Goal: Task Accomplishment & Management: Use online tool/utility

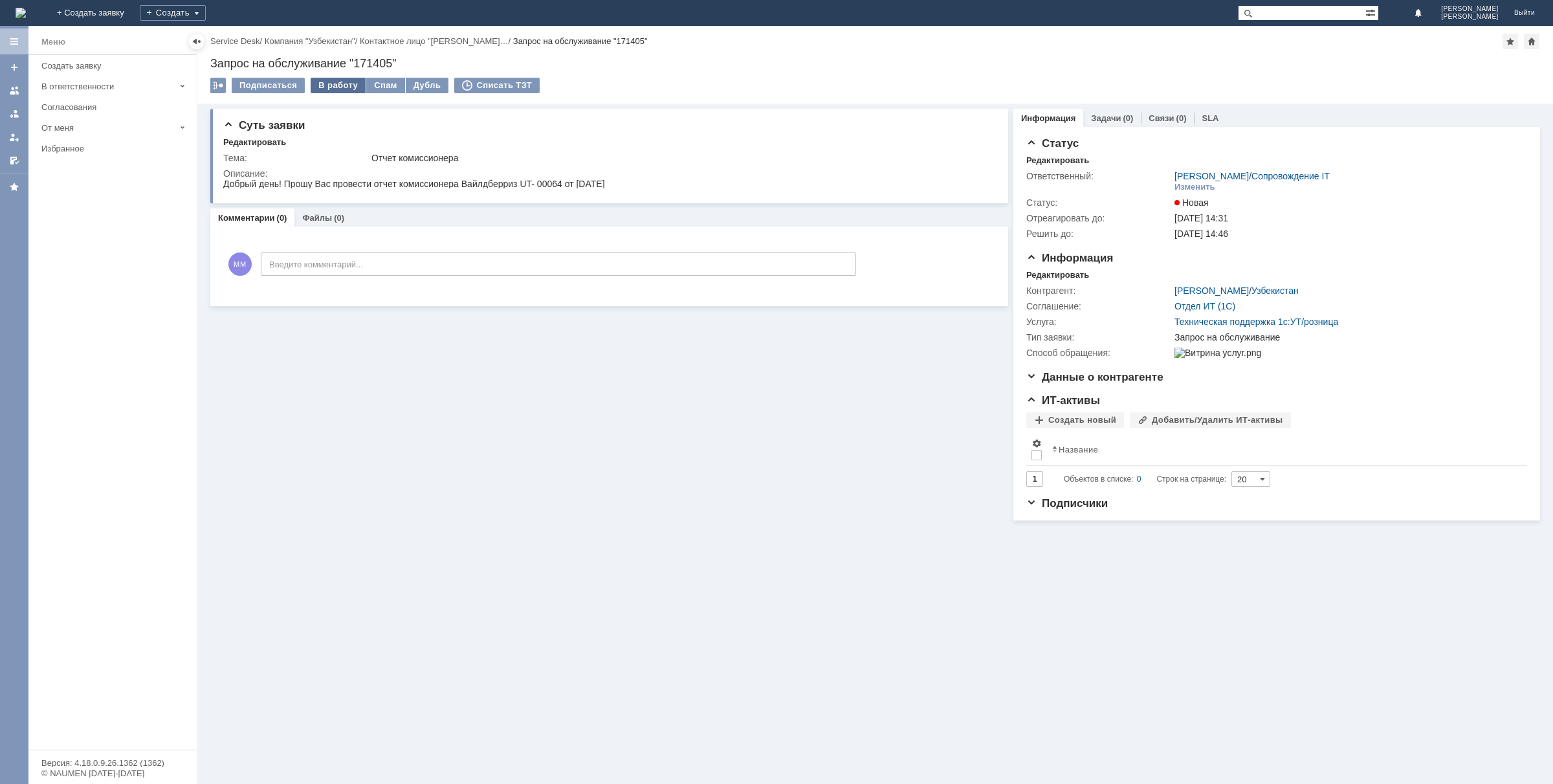
click at [339, 88] on div "В работу" at bounding box center [338, 85] width 55 height 15
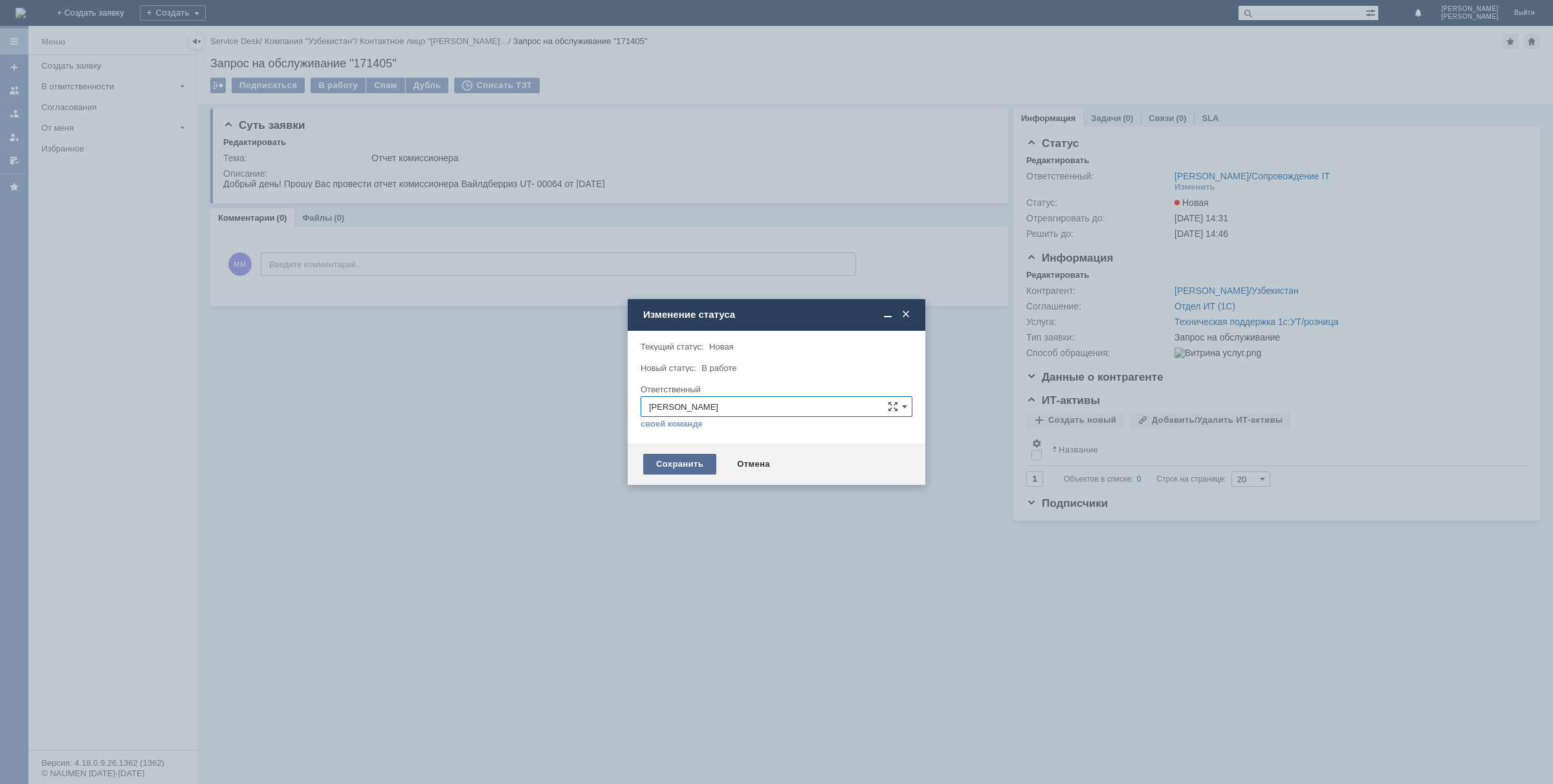
click at [681, 469] on div "Сохранить" at bounding box center [680, 464] width 73 height 21
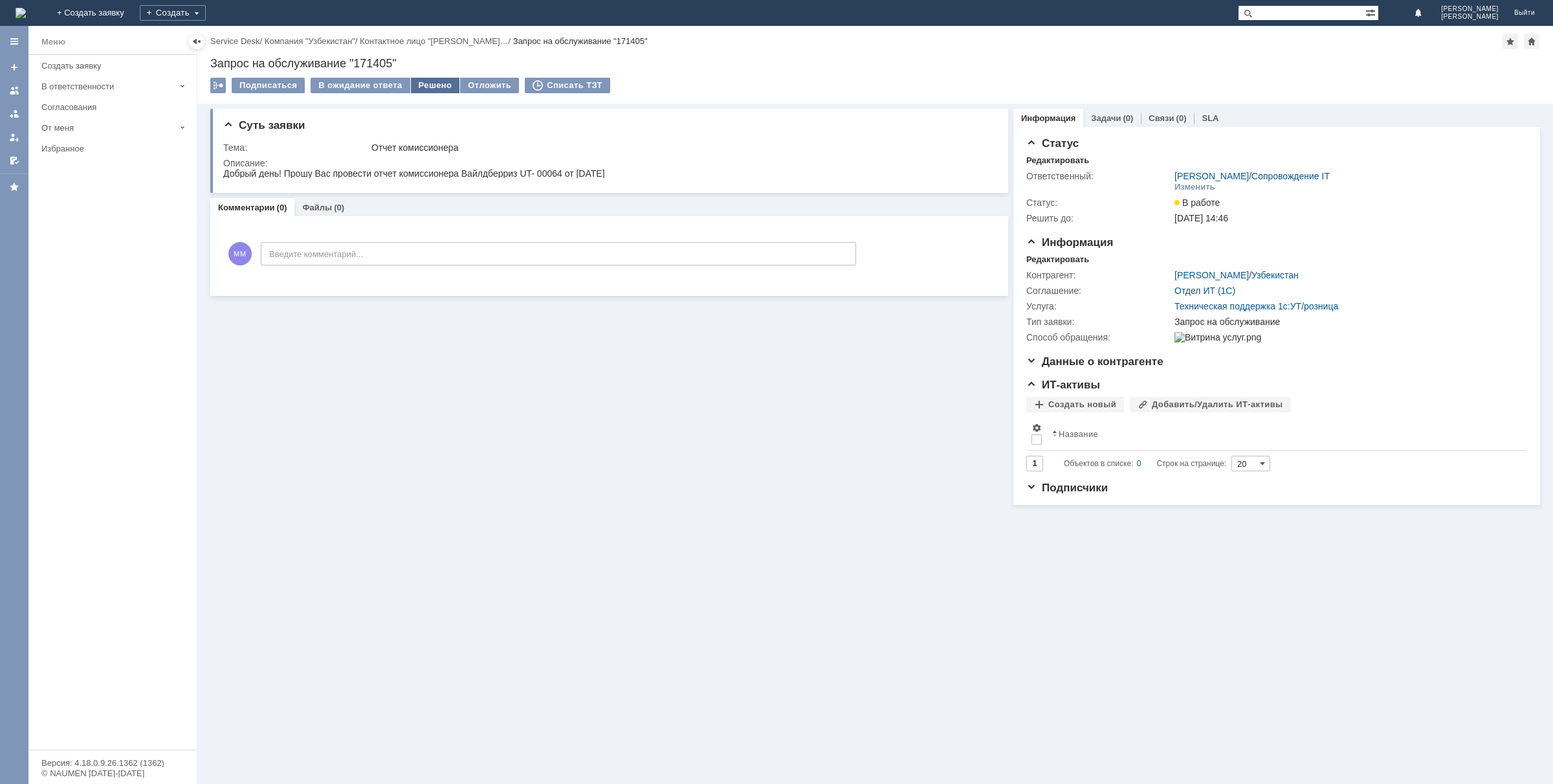
click at [436, 86] on div "Решено" at bounding box center [435, 85] width 50 height 15
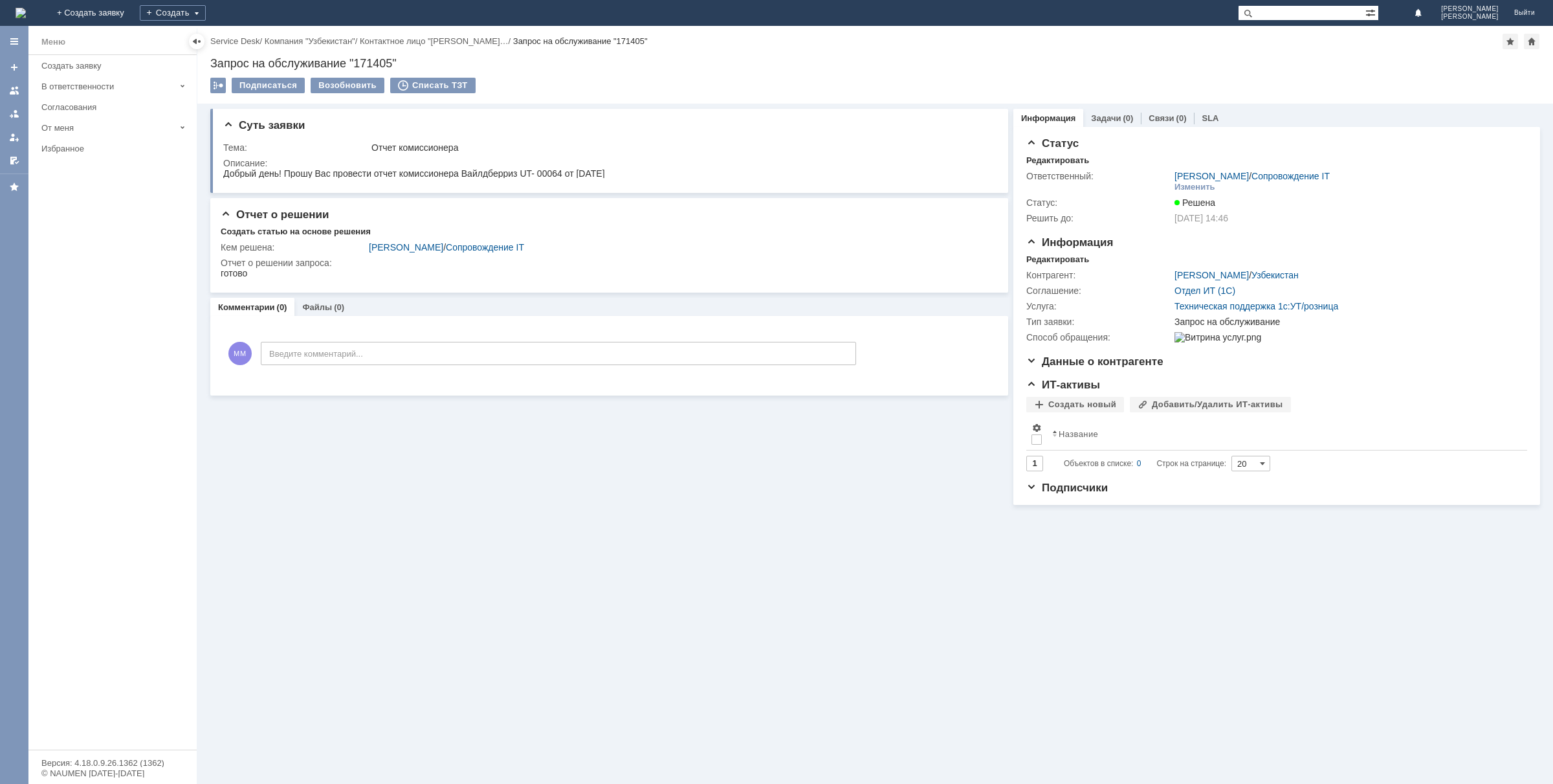
click at [26, 12] on img at bounding box center [21, 14] width 11 height 11
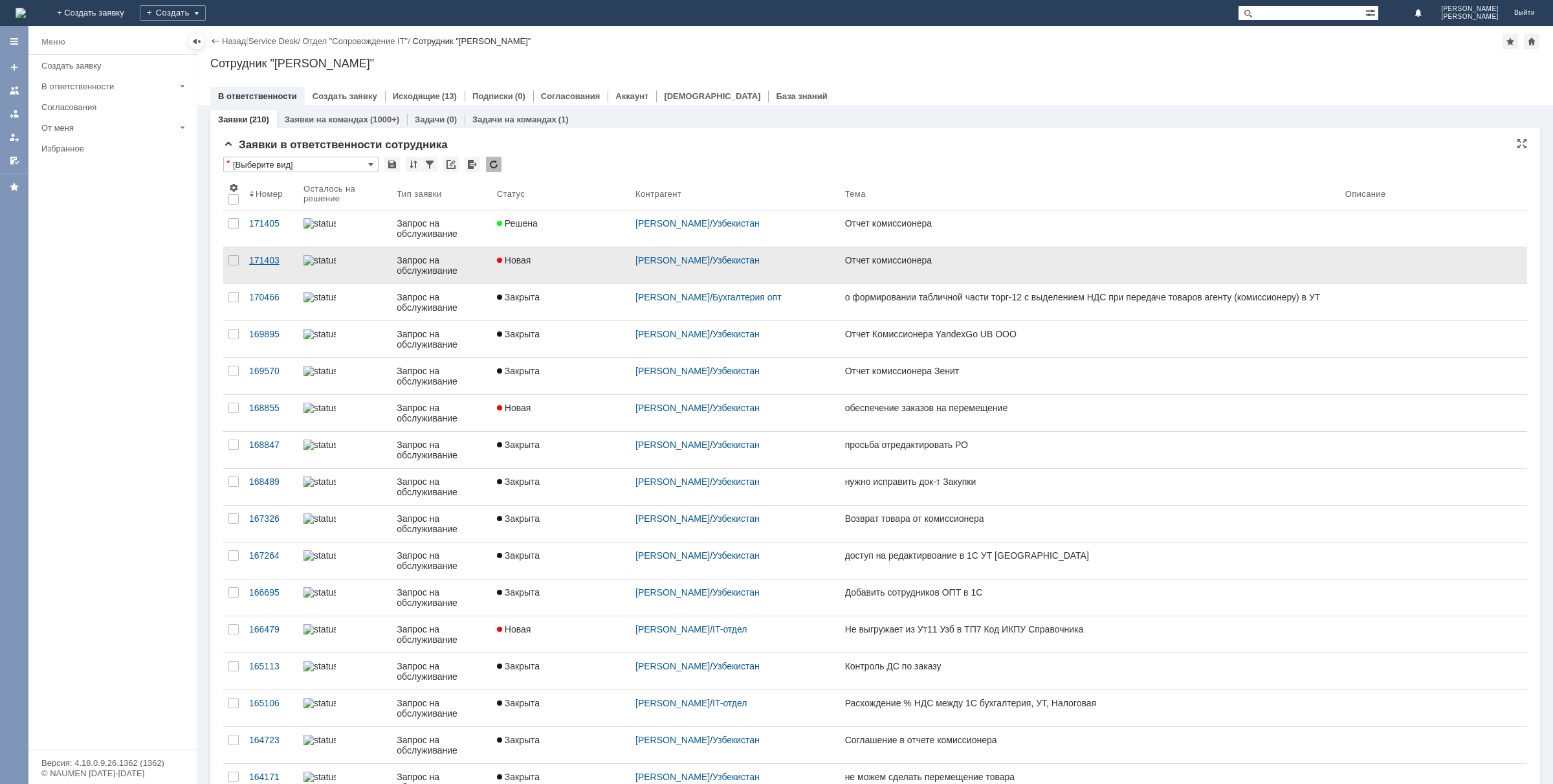
click at [273, 257] on div "171403" at bounding box center [271, 260] width 44 height 11
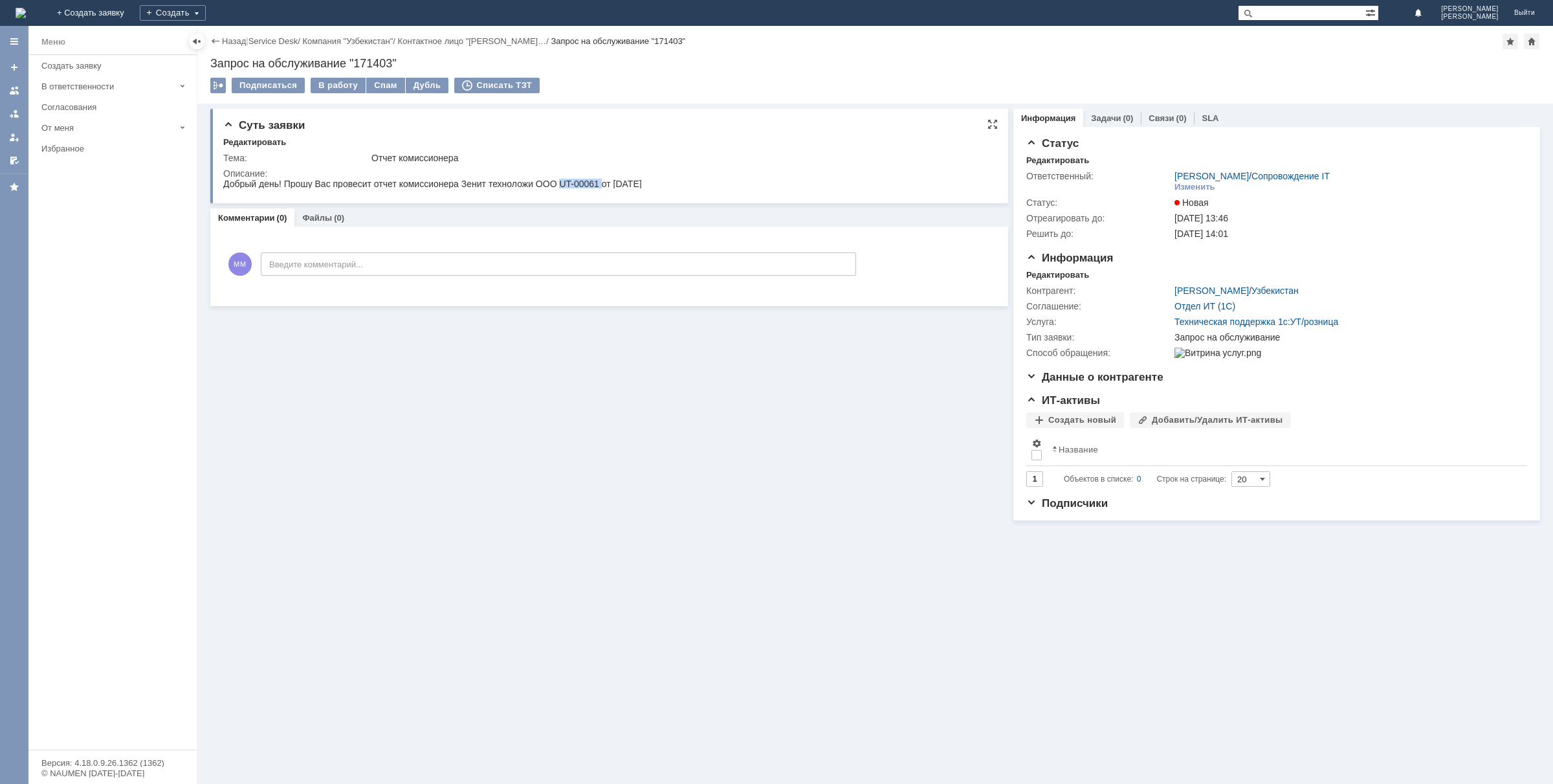
drag, startPoint x: 561, startPoint y: 185, endPoint x: 602, endPoint y: 185, distance: 41.0
click at [602, 185] on div "Добрый день! Прошу Вас провесит отчет комиссионера Зенит техноложи ООО UT-00061…" at bounding box center [432, 184] width 419 height 11
copy div "UT-00061"
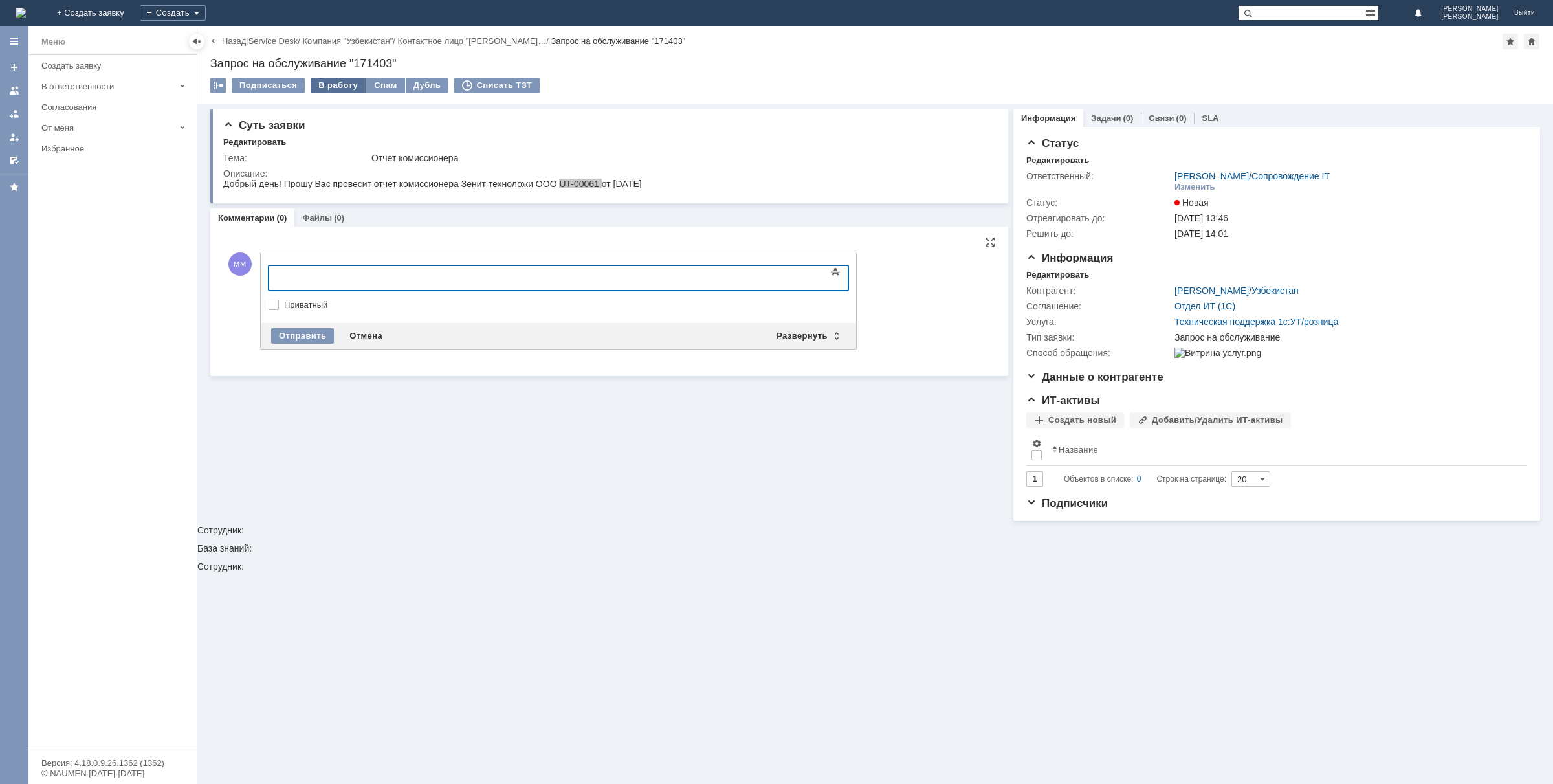
click at [327, 86] on div "В работу" at bounding box center [338, 85] width 55 height 15
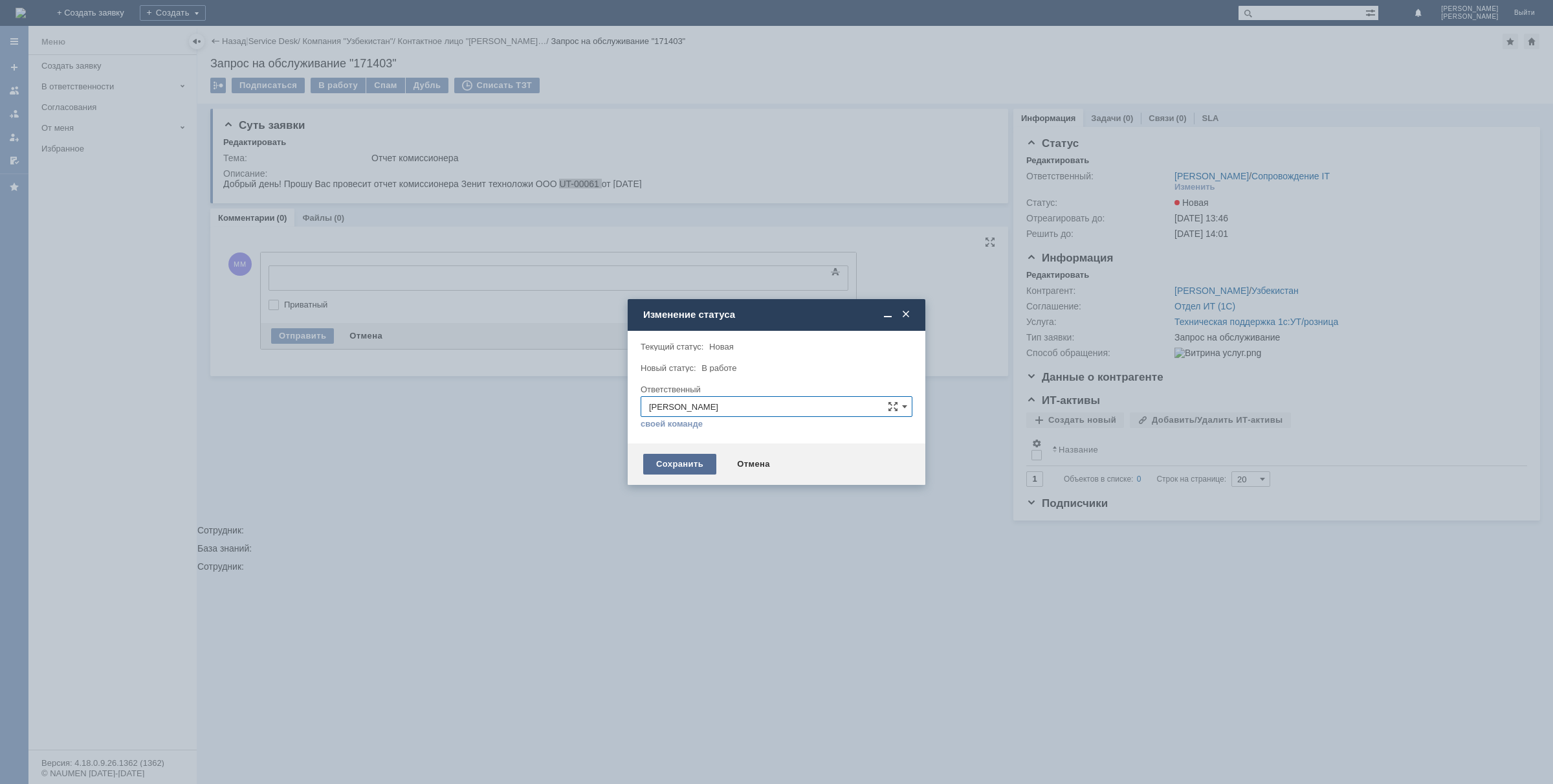
click at [676, 470] on div "Сохранить" at bounding box center [680, 464] width 73 height 21
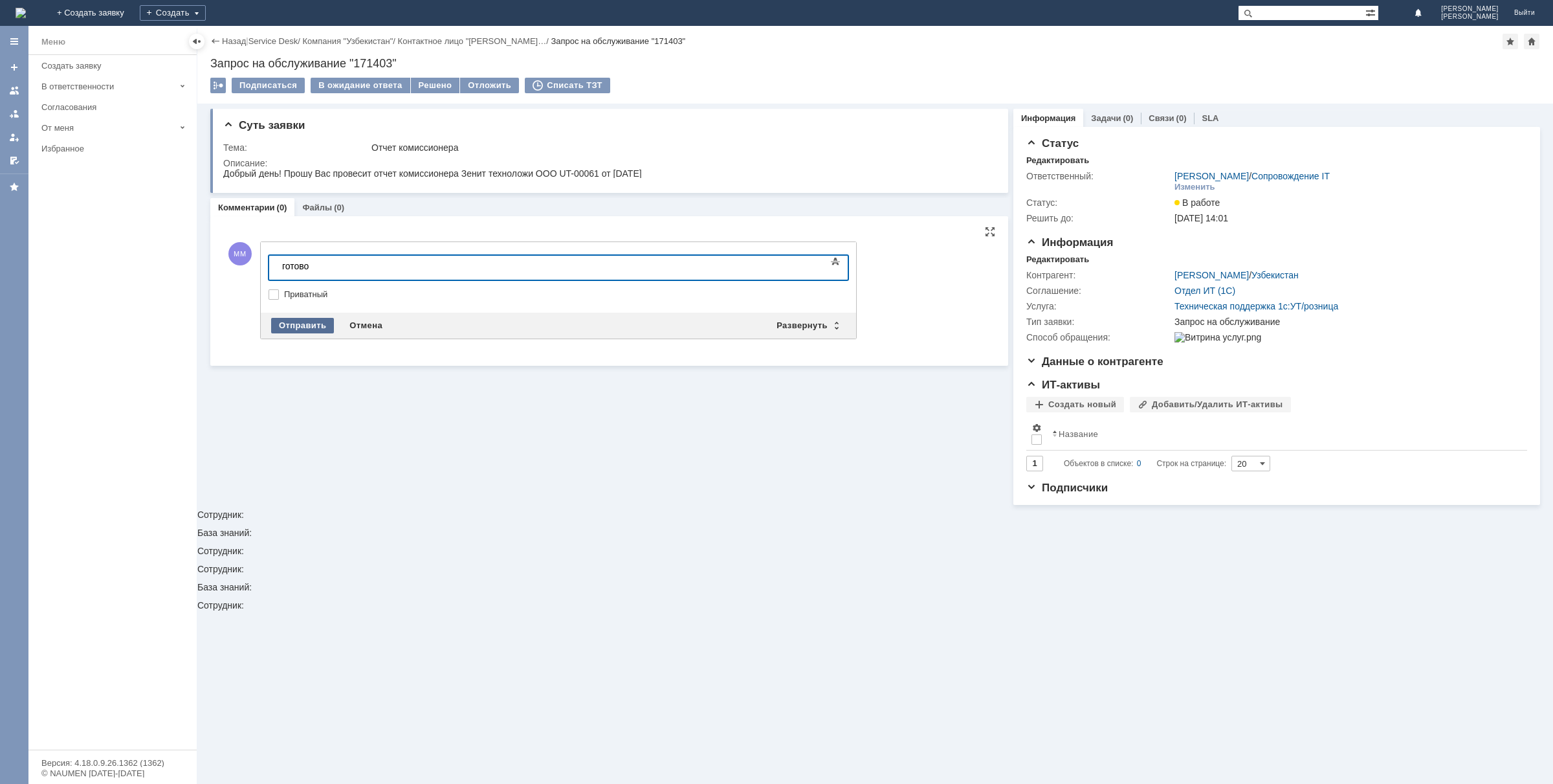
click at [295, 329] on div "Отправить" at bounding box center [302, 325] width 63 height 15
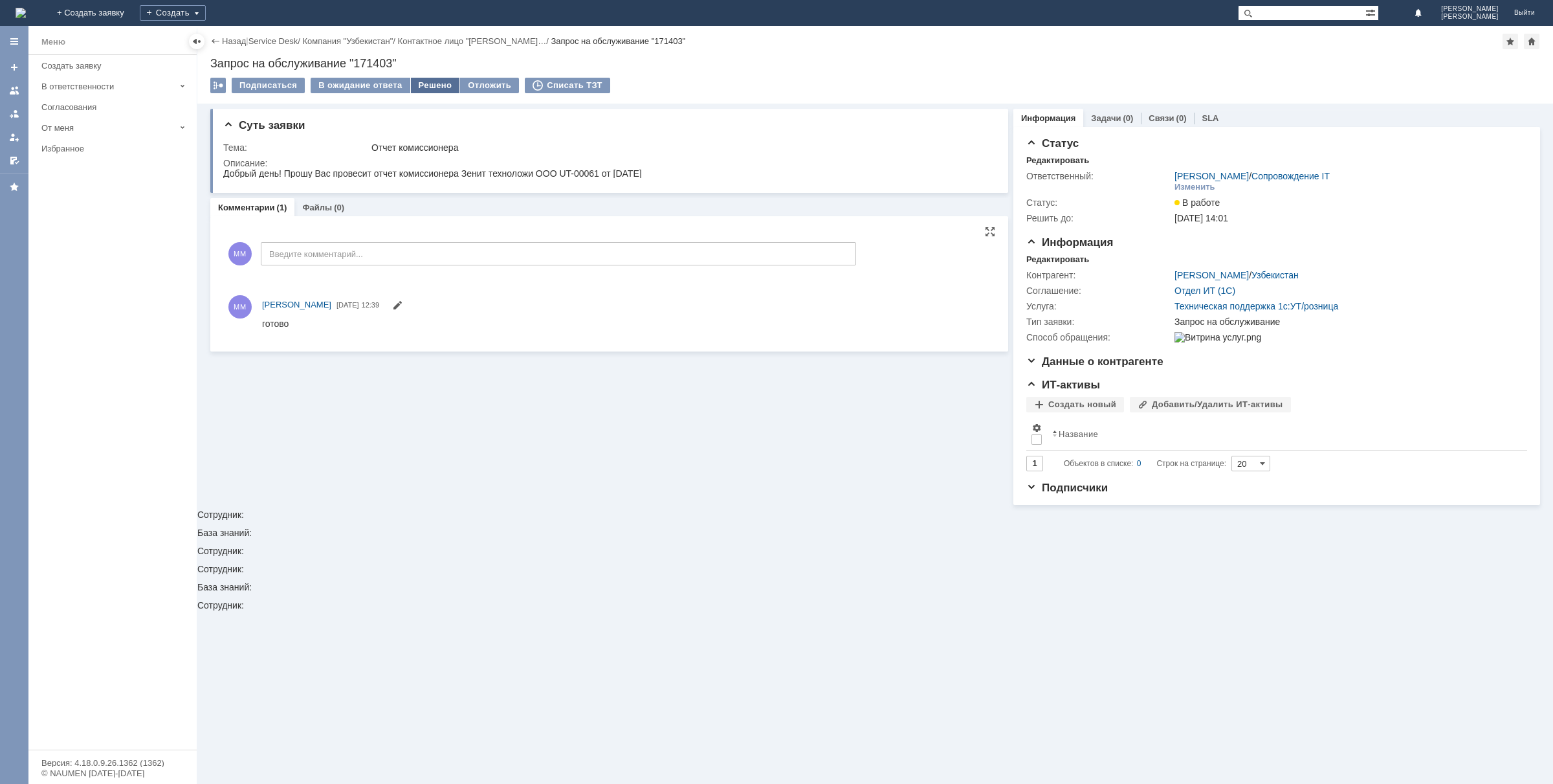
click at [426, 88] on div "Решено" at bounding box center [435, 85] width 50 height 15
